Goal: Task Accomplishment & Management: Manage account settings

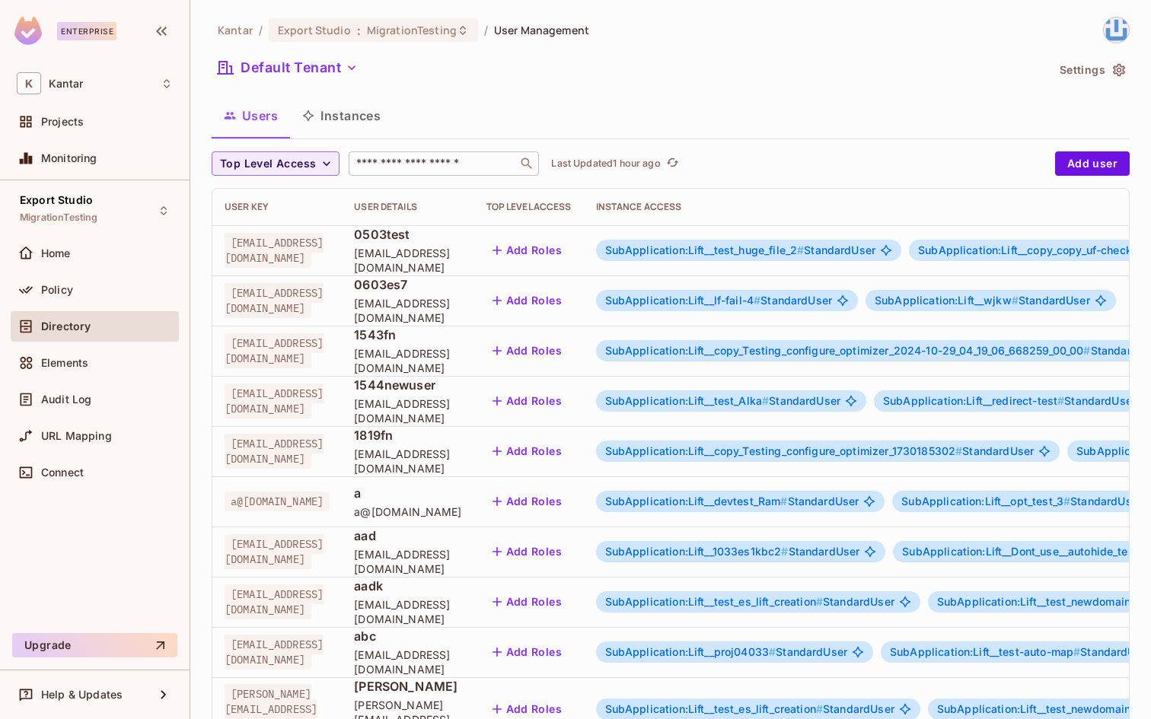
click at [394, 164] on input "text" at bounding box center [433, 163] width 160 height 15
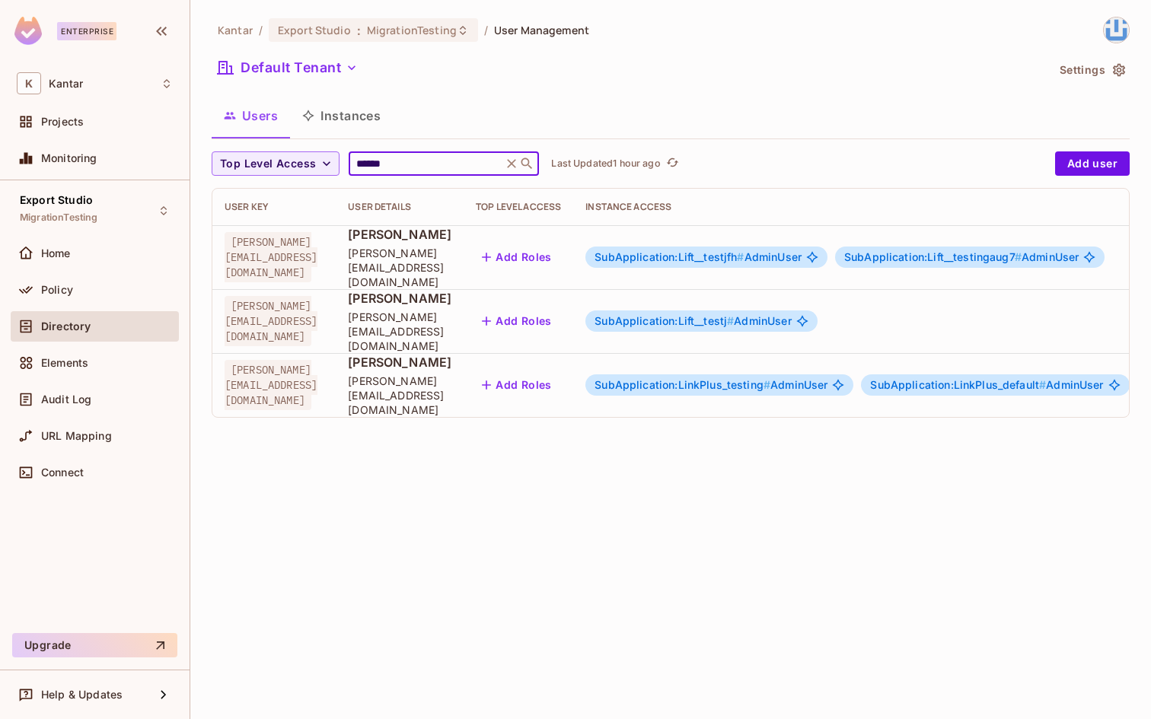
type input "******"
click at [509, 160] on icon at bounding box center [511, 163] width 15 height 15
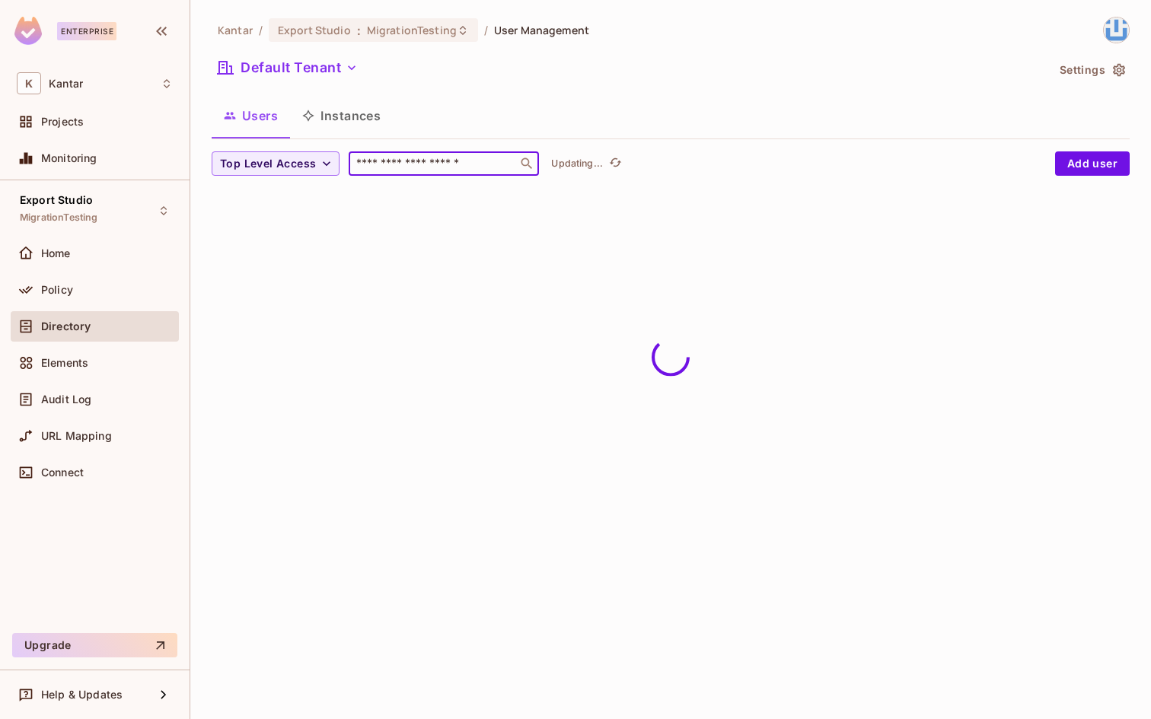
click at [489, 169] on input "text" at bounding box center [433, 163] width 160 height 15
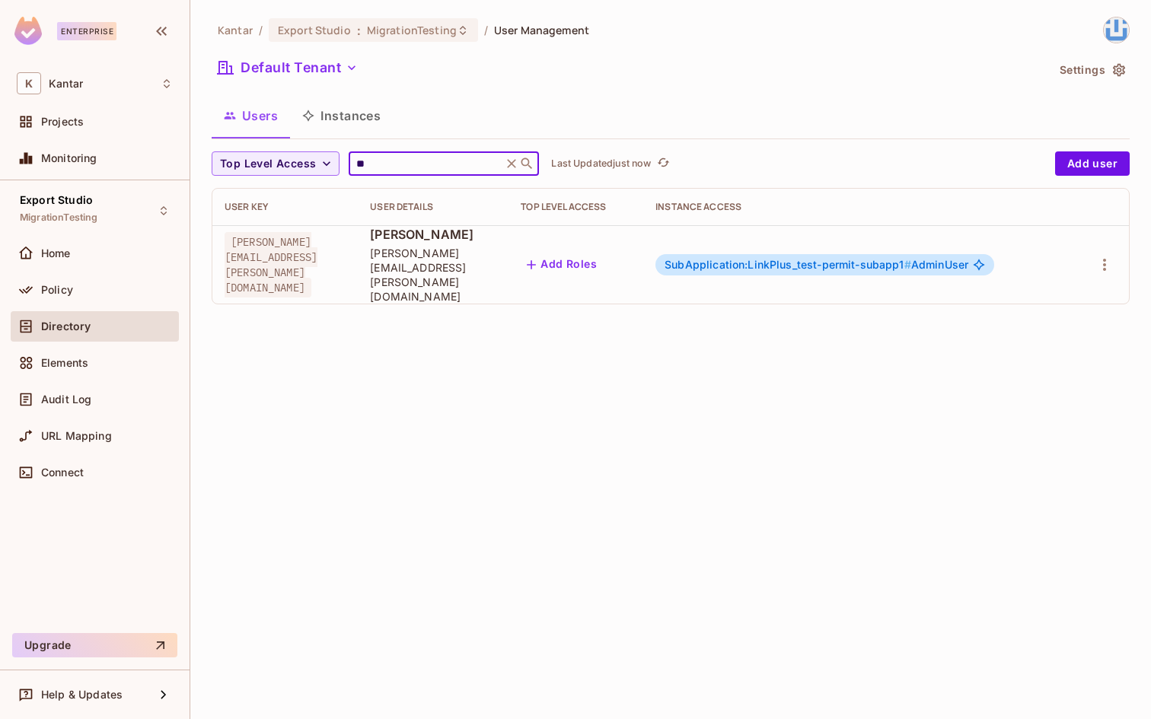
type input "*"
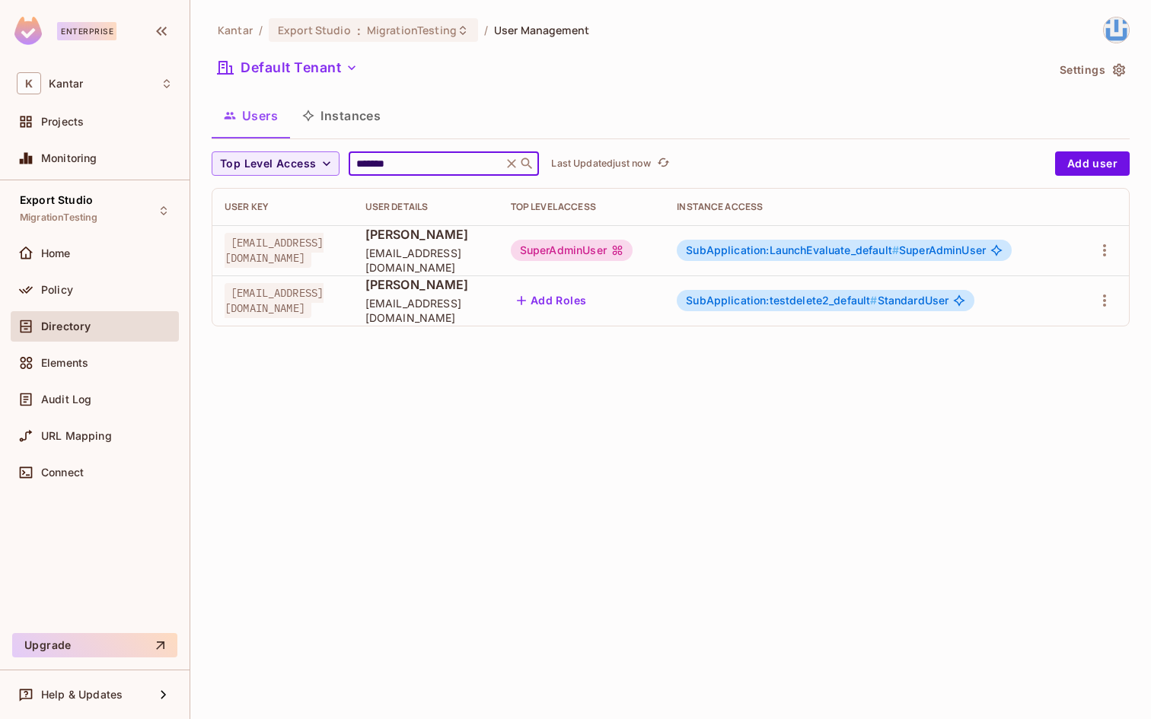
type input "*******"
drag, startPoint x: 452, startPoint y: 312, endPoint x: 439, endPoint y: 314, distance: 13.0
click at [438, 314] on td "[PERSON_NAME] [PERSON_NAME][EMAIL_ADDRESS][DOMAIN_NAME]" at bounding box center [425, 301] width 145 height 50
drag, startPoint x: 414, startPoint y: 253, endPoint x: 247, endPoint y: 239, distance: 167.3
click at [247, 239] on td "[EMAIL_ADDRESS][DOMAIN_NAME]" at bounding box center [282, 250] width 141 height 50
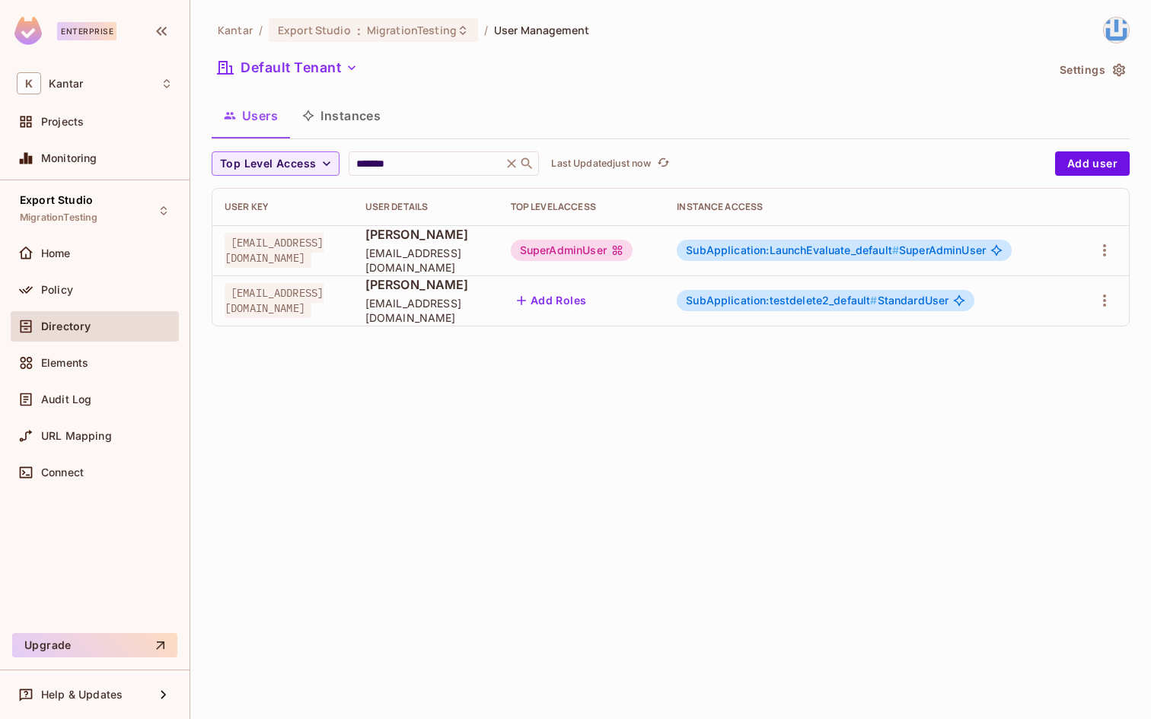
click at [614, 537] on div "Kantar / Export Studio : MigrationTesting / User Management Default Tenant Sett…" at bounding box center [670, 359] width 961 height 719
click at [619, 535] on div "Kantar / Export Studio : MigrationTesting / User Management Default Tenant Sett…" at bounding box center [670, 359] width 961 height 719
click at [513, 164] on icon at bounding box center [511, 163] width 15 height 15
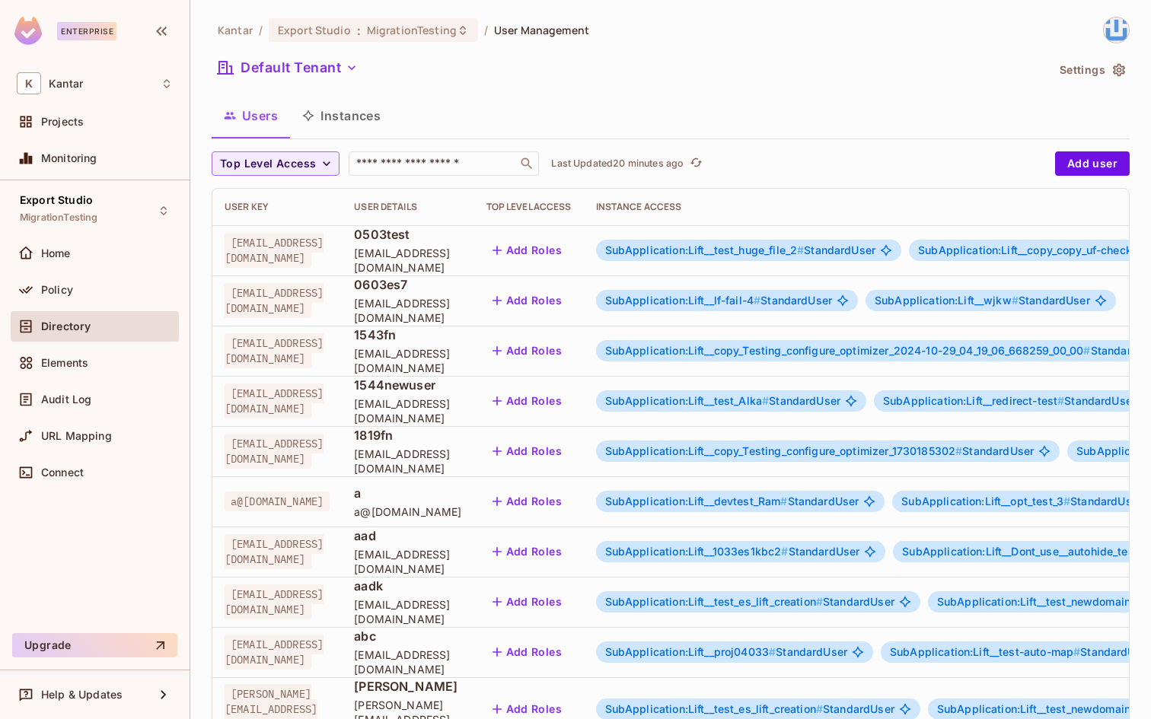
click at [646, 65] on div "Default Tenant" at bounding box center [629, 70] width 834 height 29
click at [410, 156] on input "text" at bounding box center [433, 163] width 160 height 15
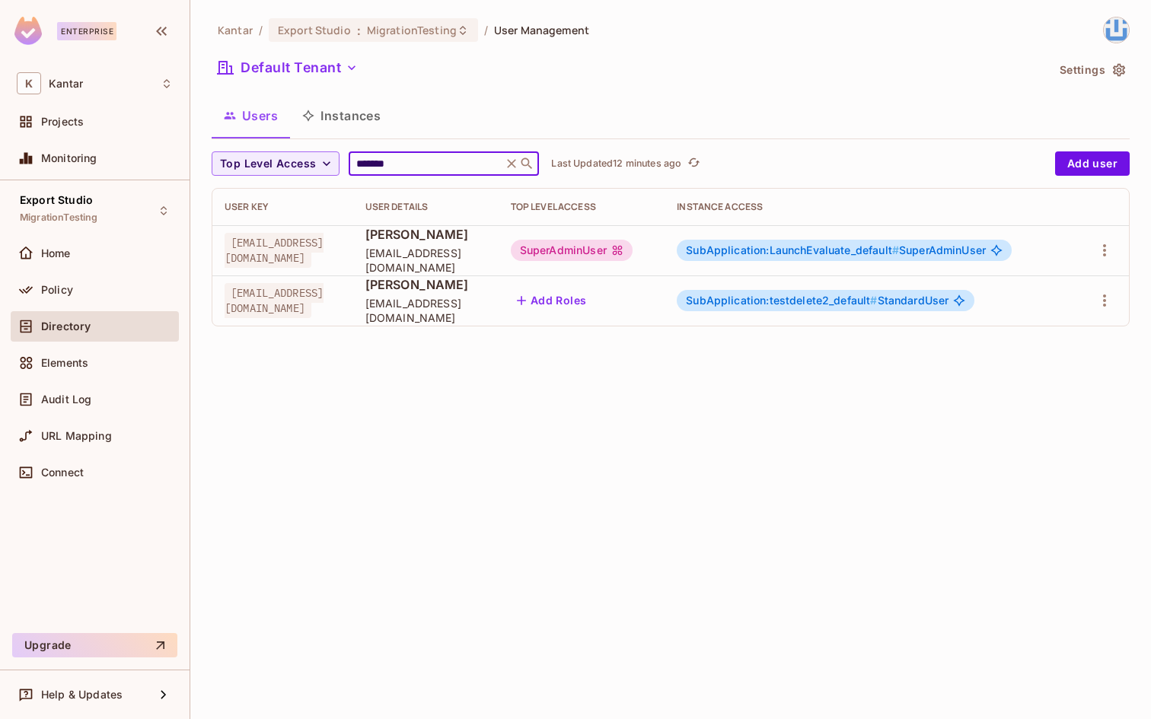
type input "*******"
drag, startPoint x: 445, startPoint y: 309, endPoint x: 460, endPoint y: 309, distance: 14.5
click at [461, 309] on span "[EMAIL_ADDRESS][DOMAIN_NAME]" at bounding box center [425, 310] width 121 height 29
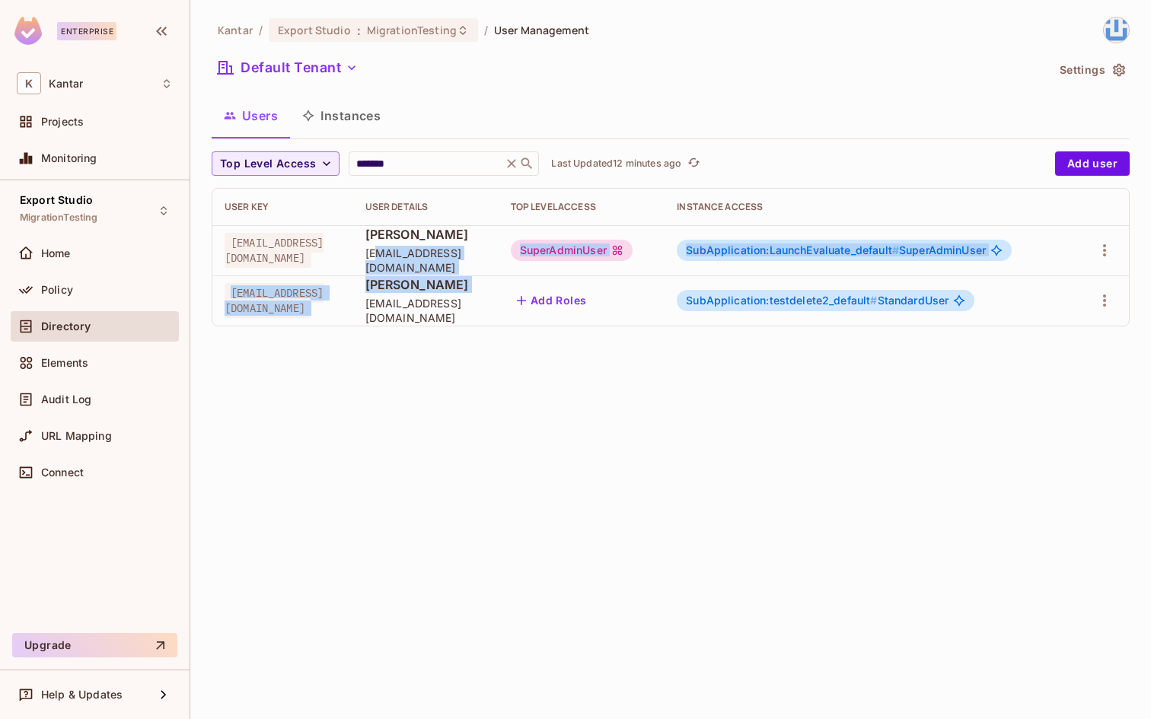
drag, startPoint x: 460, startPoint y: 309, endPoint x: 454, endPoint y: 259, distance: 50.6
click at [454, 259] on span "[EMAIL_ADDRESS][DOMAIN_NAME]" at bounding box center [425, 260] width 121 height 29
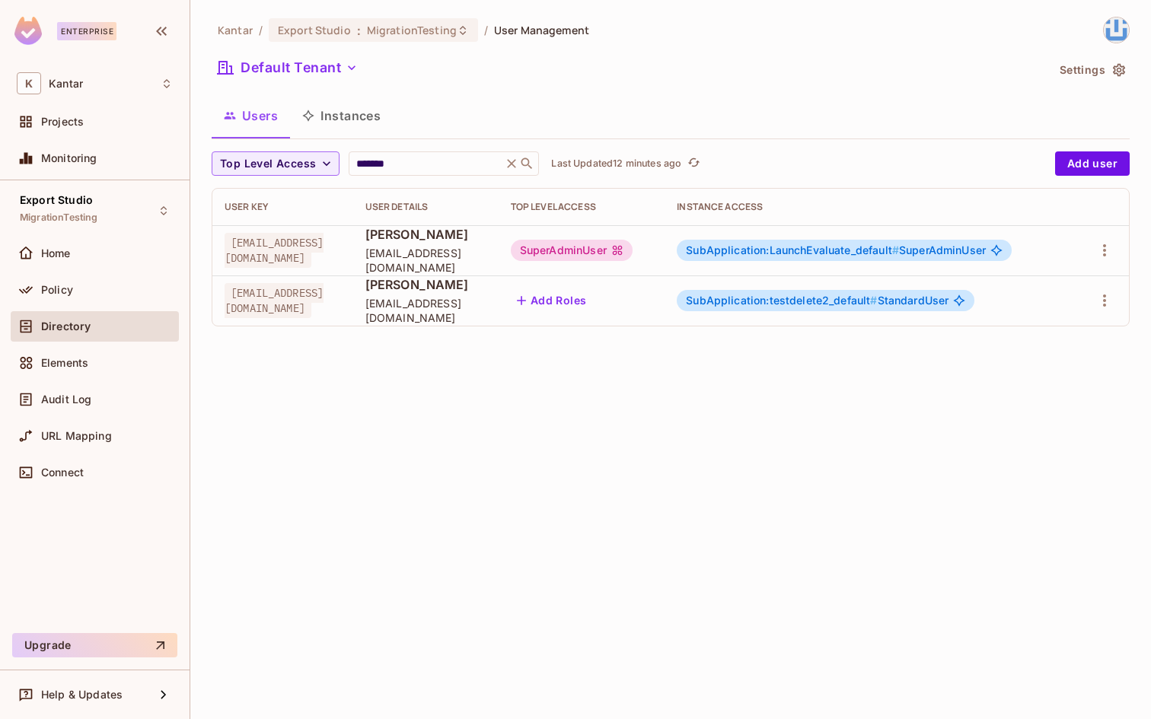
click at [463, 430] on div "Kantar / Export Studio : MigrationTesting / User Management Default Tenant Sett…" at bounding box center [670, 359] width 961 height 719
drag, startPoint x: 632, startPoint y: 247, endPoint x: 744, endPoint y: 249, distance: 111.9
click at [633, 249] on div "SuperAdminUser" at bounding box center [572, 250] width 122 height 21
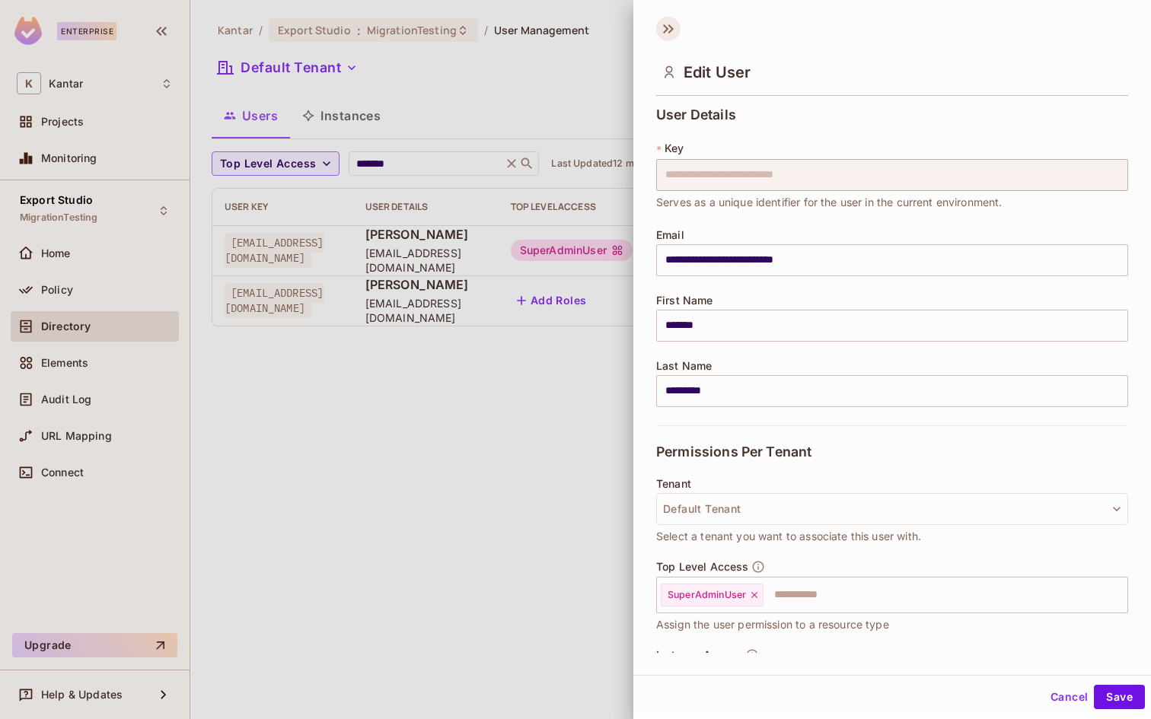
click at [673, 27] on icon at bounding box center [668, 29] width 24 height 24
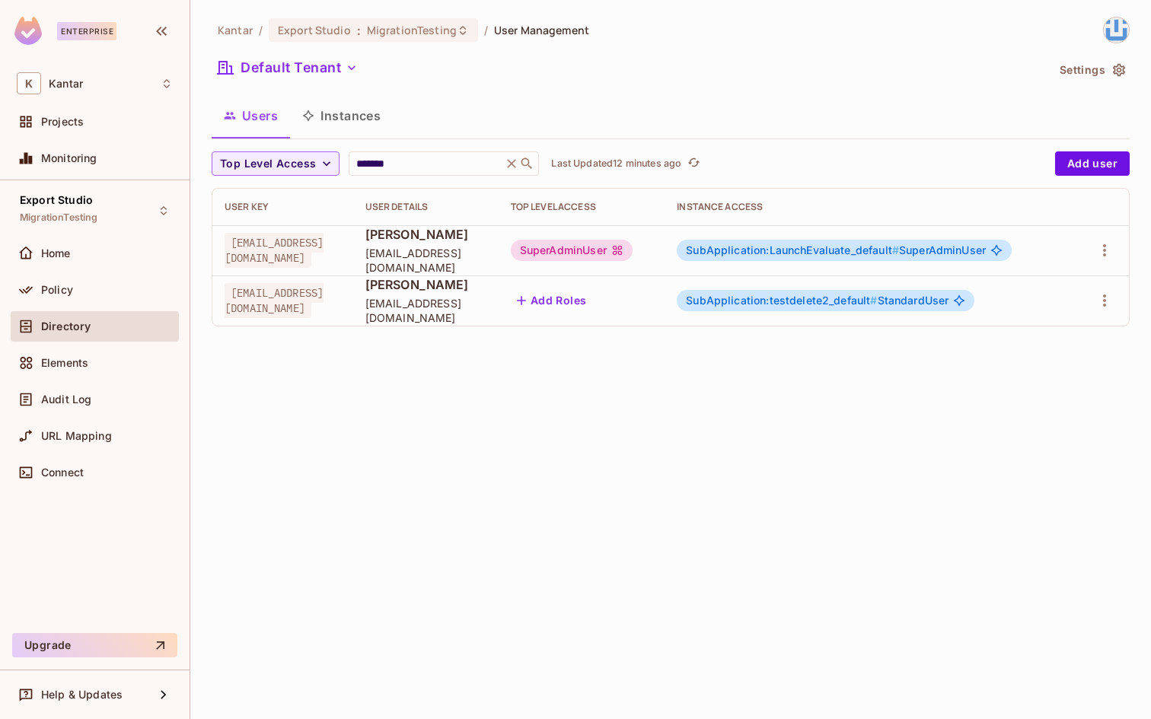
click at [505, 461] on div "Kantar / Export Studio : MigrationTesting / User Management Default Tenant Sett…" at bounding box center [670, 359] width 961 height 719
click at [492, 534] on div "Kantar / Export Studio : MigrationTesting / User Management Default Tenant Sett…" at bounding box center [670, 359] width 961 height 719
